Goal: Task Accomplishment & Management: Use online tool/utility

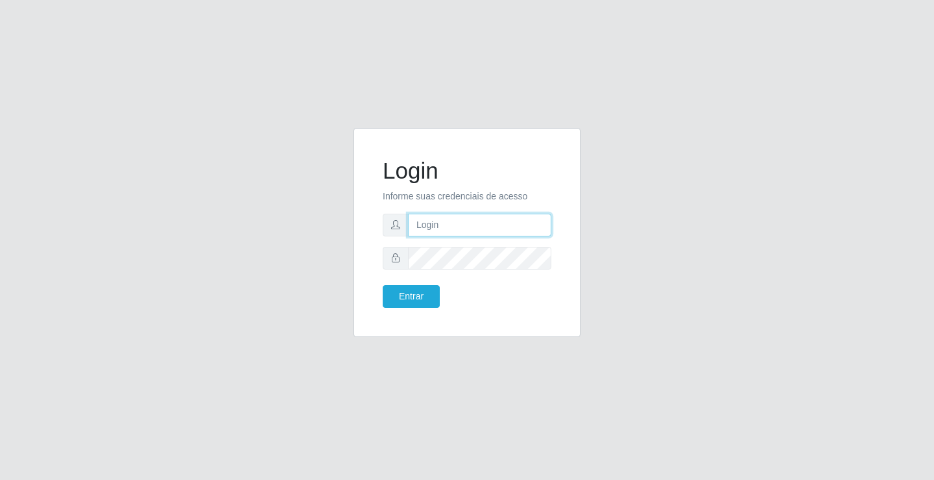
click at [442, 223] on input "text" at bounding box center [479, 224] width 143 height 23
type input "[PERSON_NAME]@ideal"
drag, startPoint x: 489, startPoint y: 221, endPoint x: 391, endPoint y: 216, distance: 98.1
click at [391, 216] on div "[PERSON_NAME]@ideal" at bounding box center [467, 224] width 169 height 23
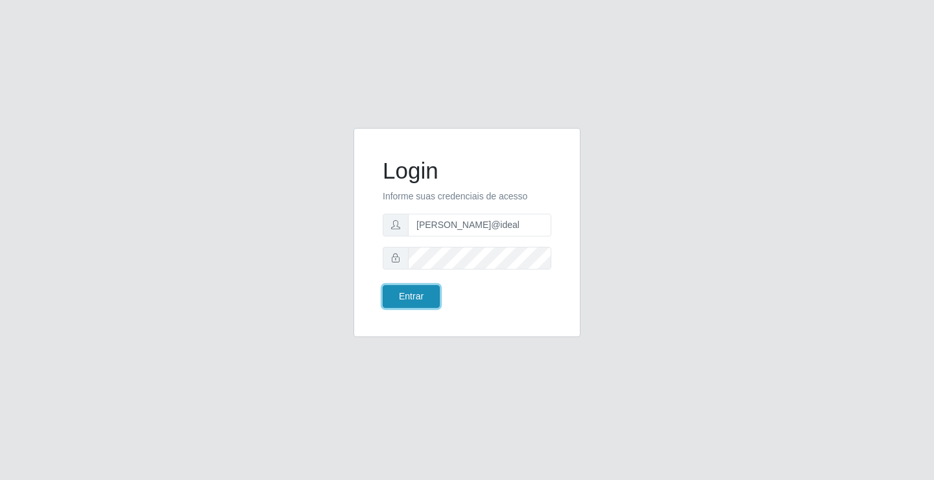
click at [418, 297] on button "Entrar" at bounding box center [411, 296] width 57 height 23
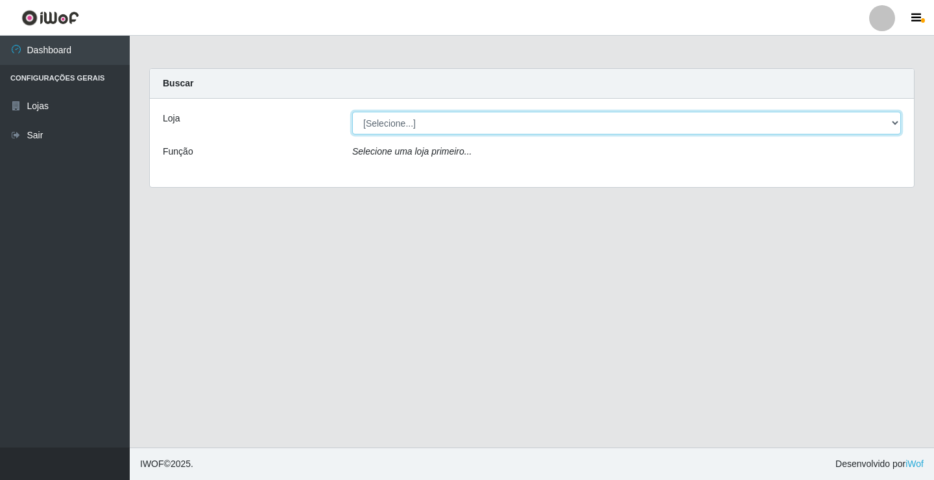
click at [707, 125] on select "[Selecione...] Ideal - Conceição" at bounding box center [626, 123] width 549 height 23
select select "231"
click at [352, 112] on select "[Selecione...] Ideal - Conceição" at bounding box center [626, 123] width 549 height 23
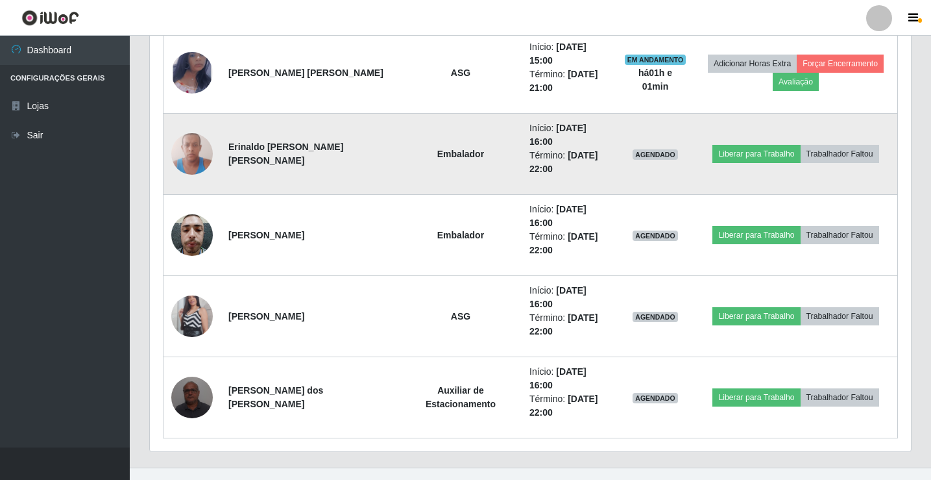
scroll to position [557, 0]
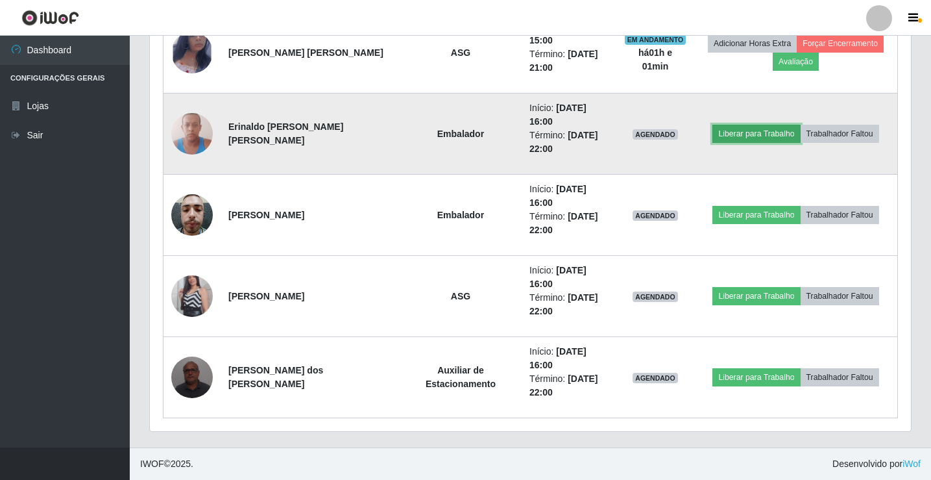
click at [779, 133] on button "Liberar para Trabalho" at bounding box center [757, 134] width 88 height 18
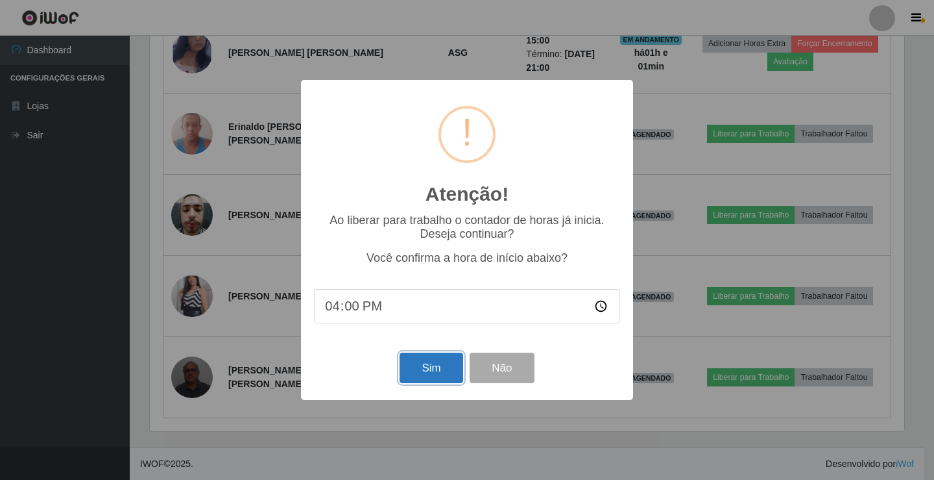
click at [422, 358] on button "Sim" at bounding box center [431, 367] width 63 height 30
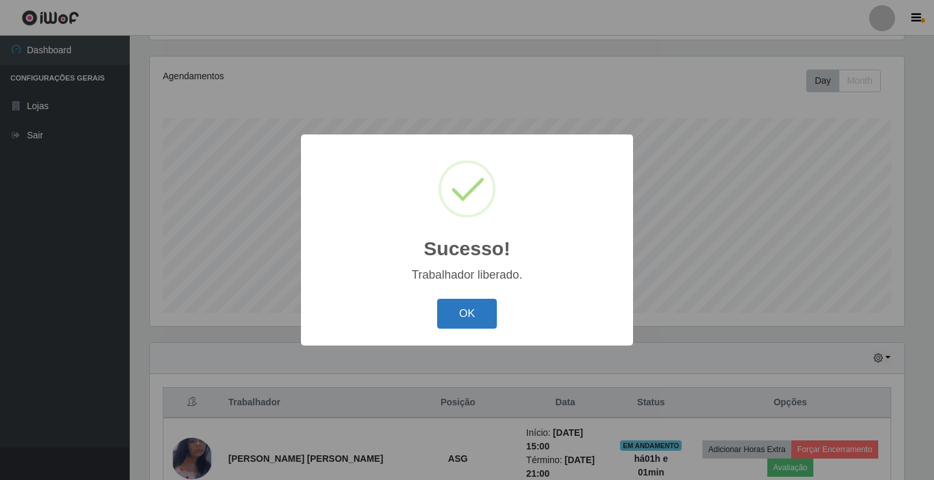
click at [467, 319] on button "OK" at bounding box center [467, 313] width 60 height 30
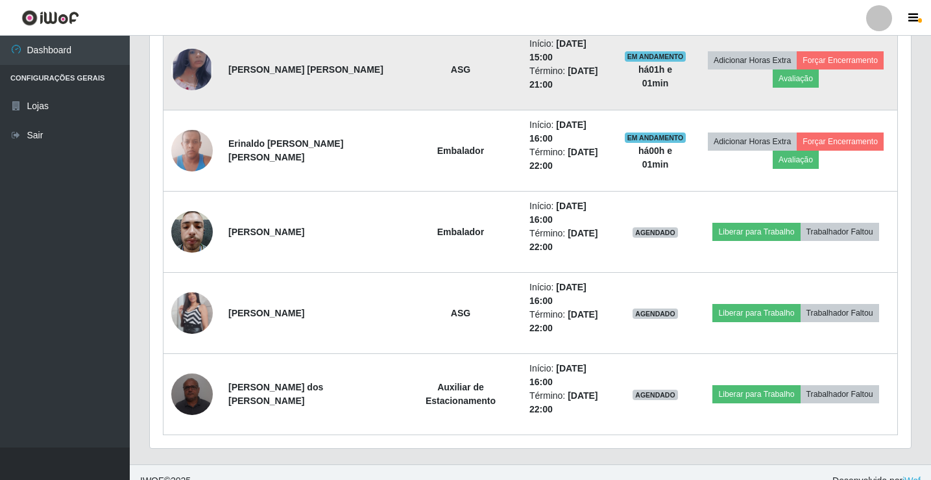
scroll to position [541, 0]
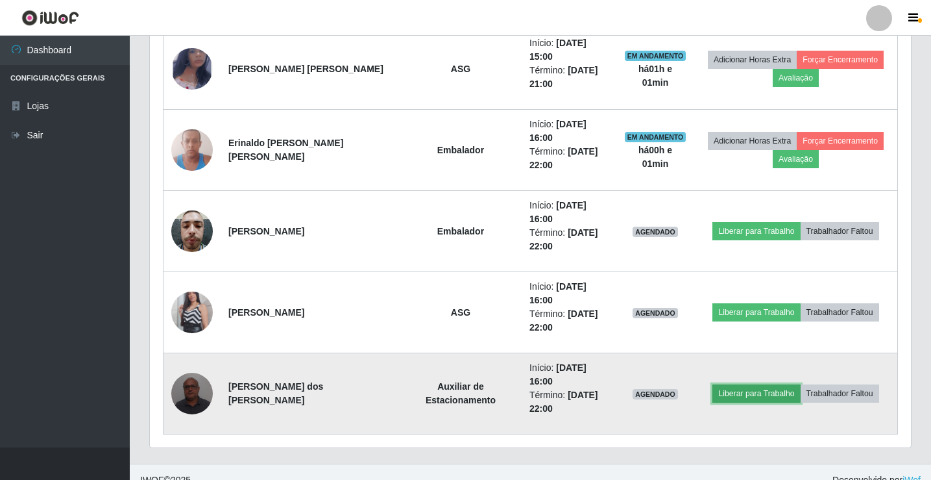
click at [755, 390] on button "Liberar para Trabalho" at bounding box center [757, 393] width 88 height 18
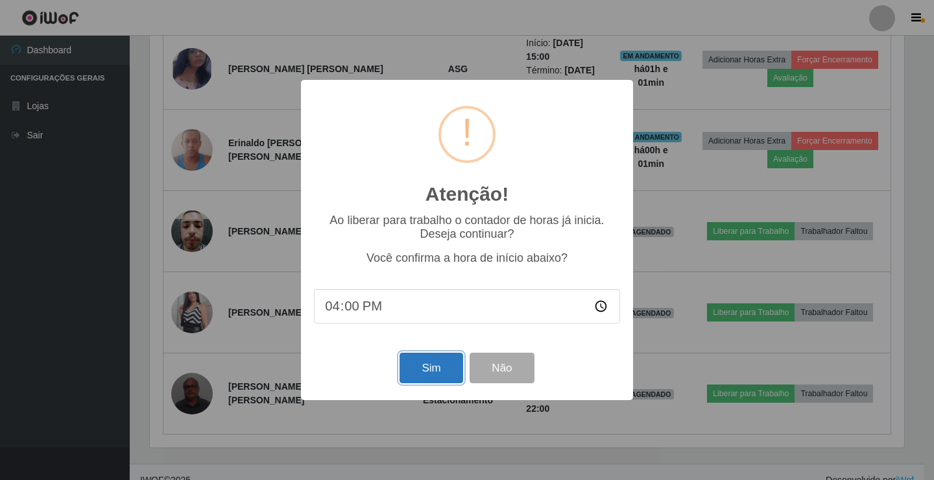
click at [435, 372] on button "Sim" at bounding box center [431, 367] width 63 height 30
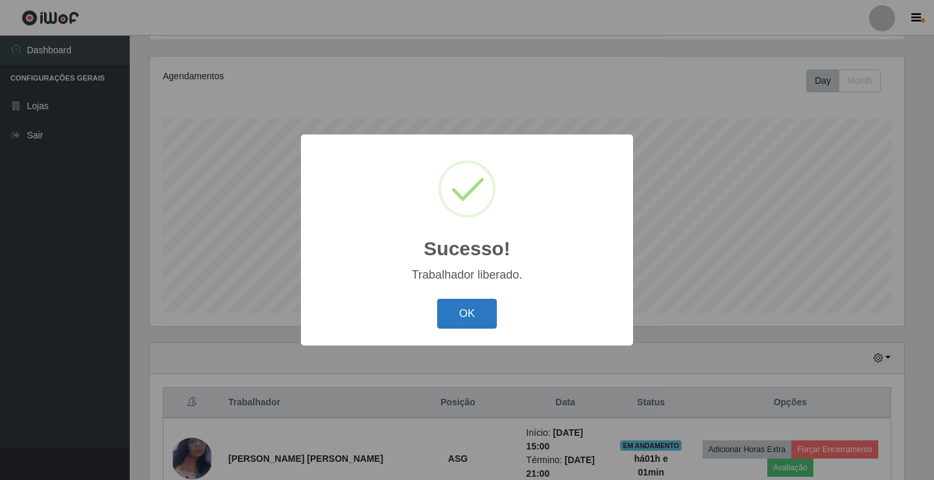
click at [476, 315] on button "OK" at bounding box center [467, 313] width 60 height 30
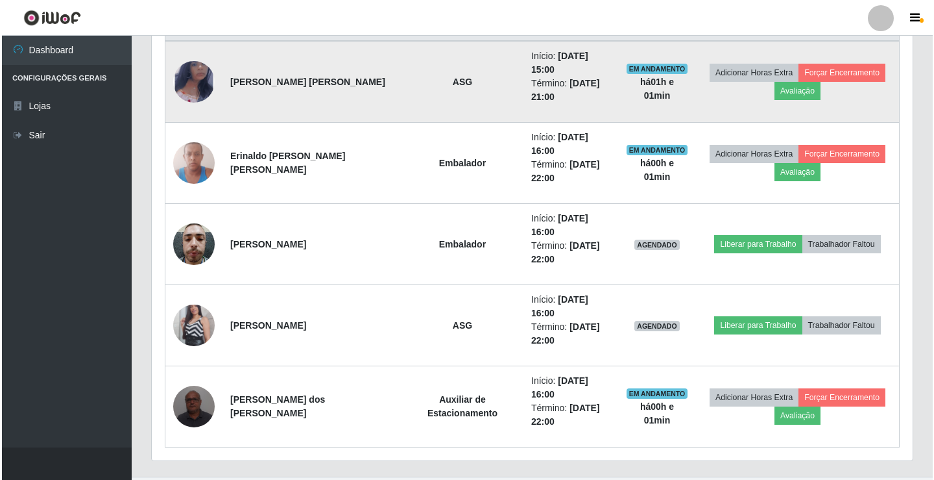
scroll to position [541, 0]
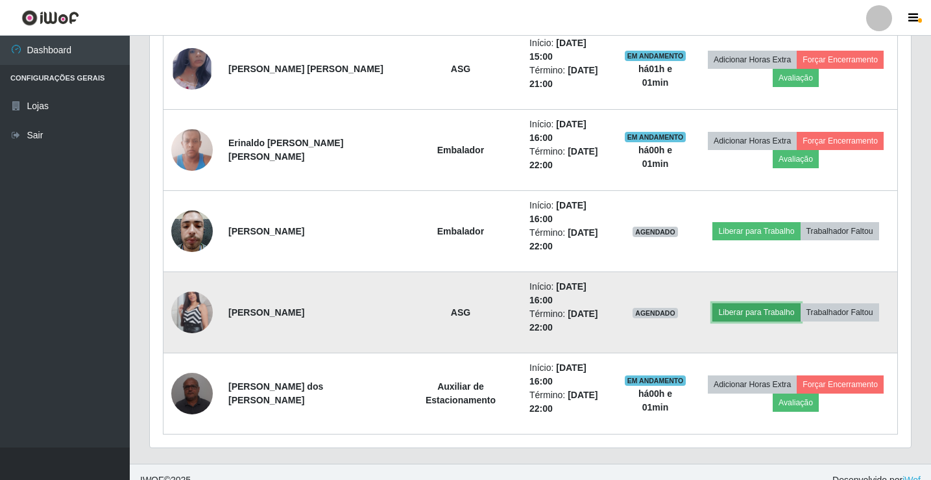
click at [770, 315] on button "Liberar para Trabalho" at bounding box center [757, 312] width 88 height 18
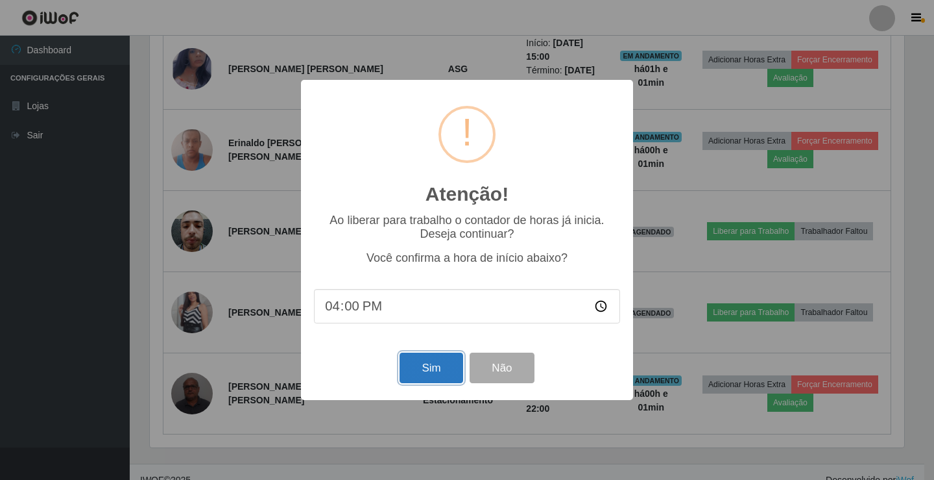
click at [410, 371] on button "Sim" at bounding box center [431, 367] width 63 height 30
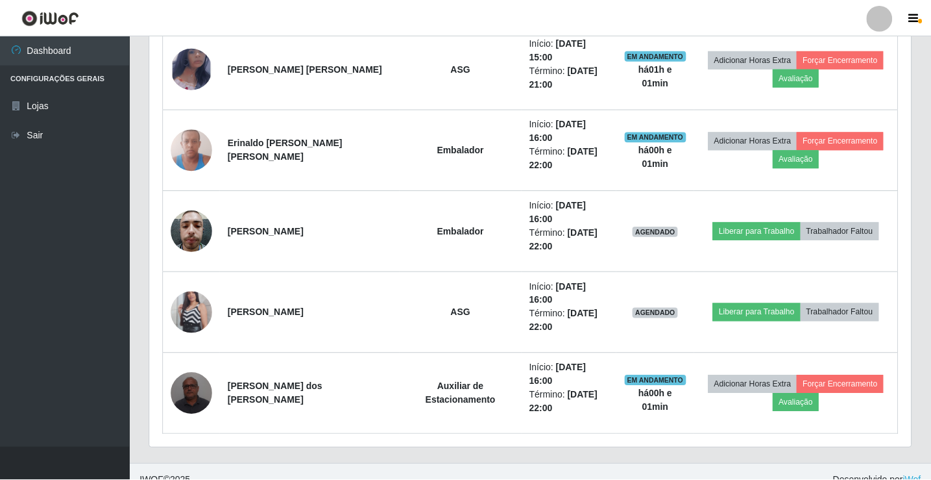
scroll to position [0, 0]
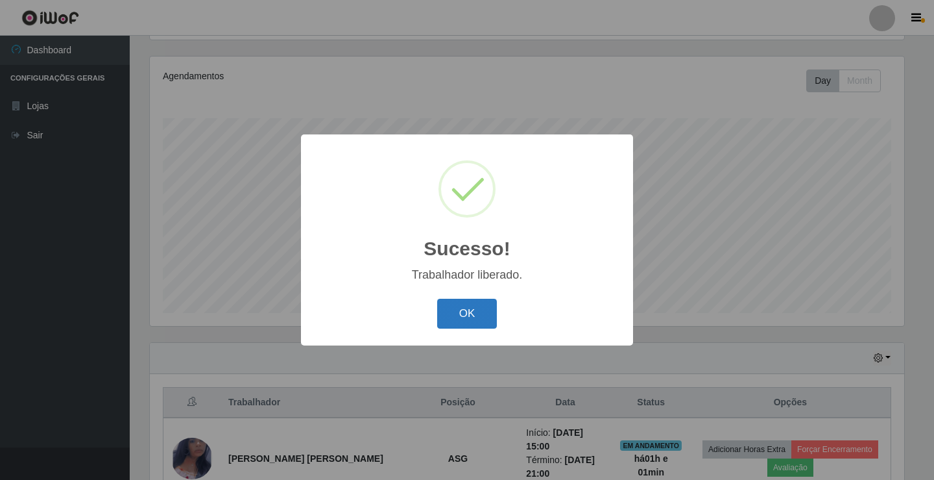
click at [469, 313] on button "OK" at bounding box center [467, 313] width 60 height 30
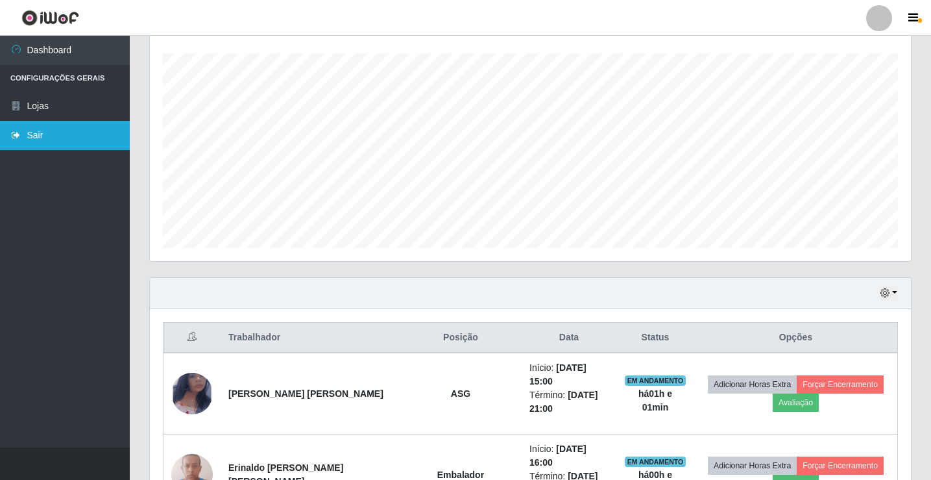
click at [33, 130] on link "Sair" at bounding box center [65, 135] width 130 height 29
